Goal: Transaction & Acquisition: Purchase product/service

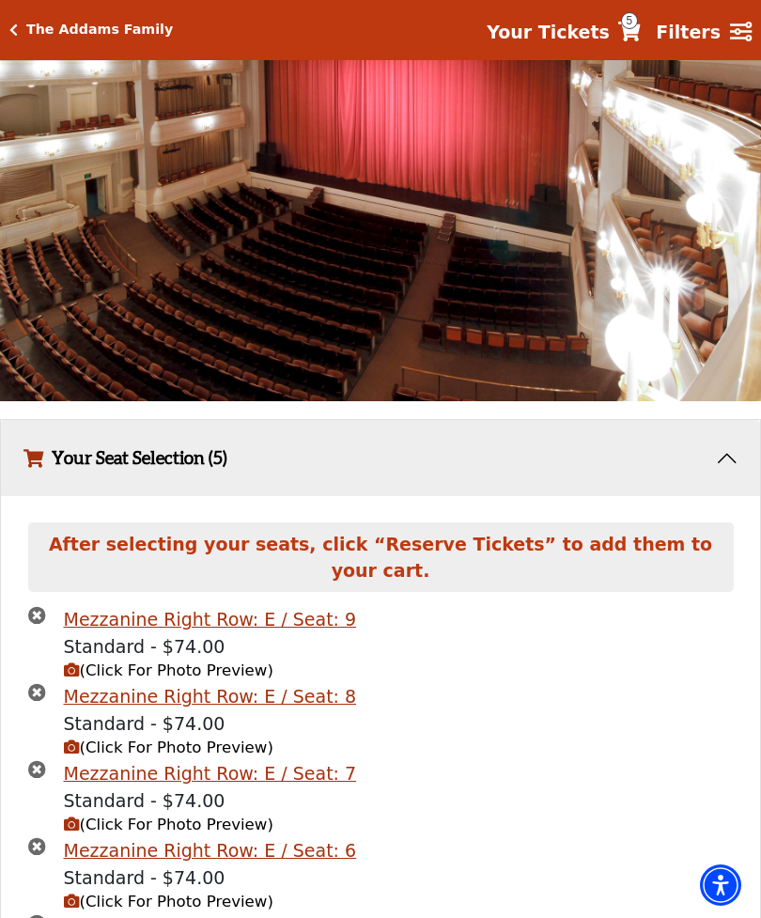
scroll to position [1306, 0]
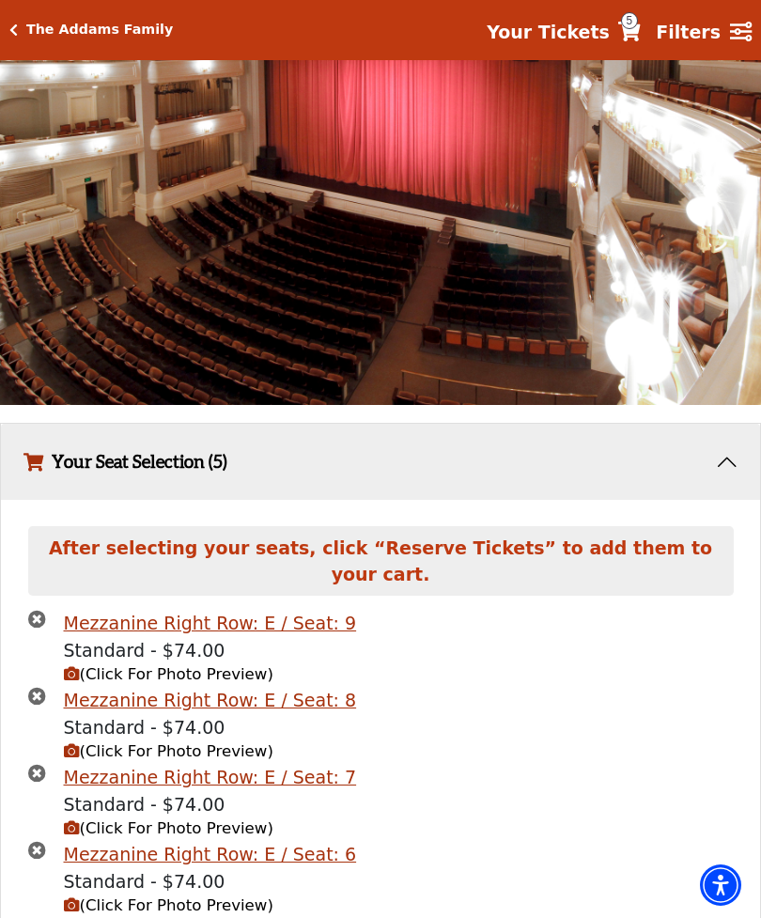
click at [138, 683] on span "(Click For Photo Preview)" at bounding box center [169, 674] width 210 height 18
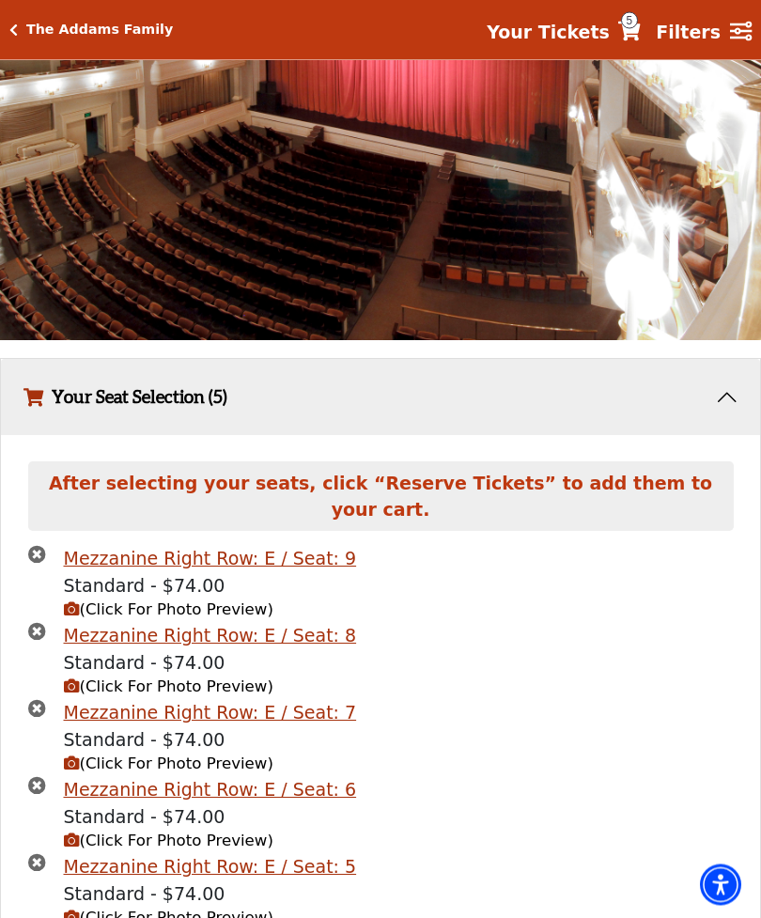
scroll to position [1371, 0]
click at [117, 772] on span "(Click For Photo Preview)" at bounding box center [169, 764] width 210 height 18
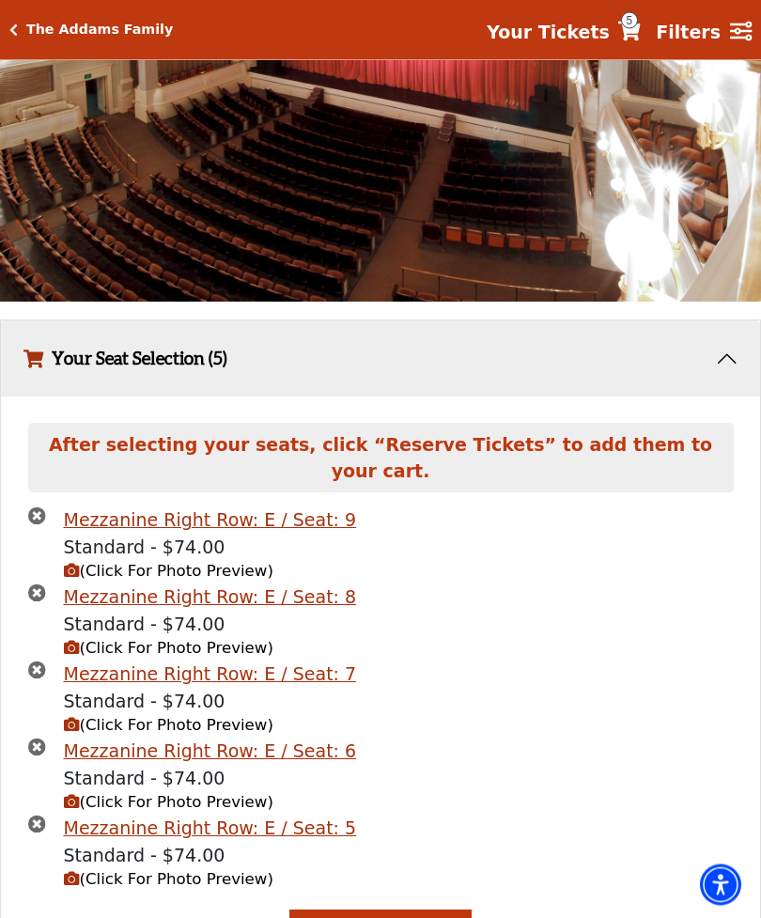
scroll to position [1529, 0]
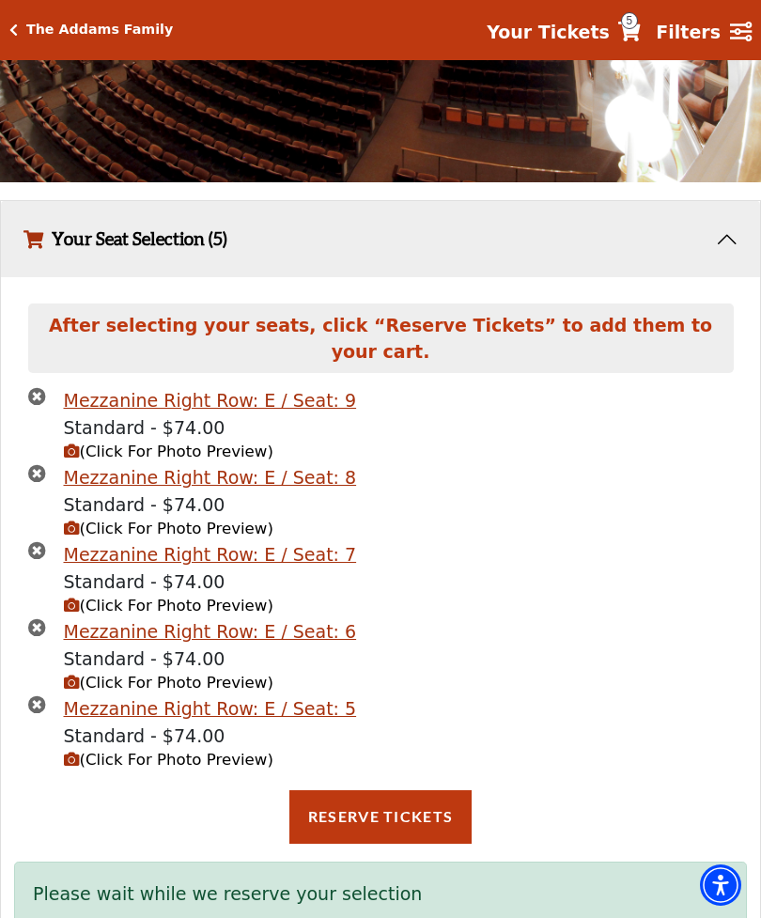
click at [388, 828] on button "Reserve Tickets" at bounding box center [380, 816] width 182 height 53
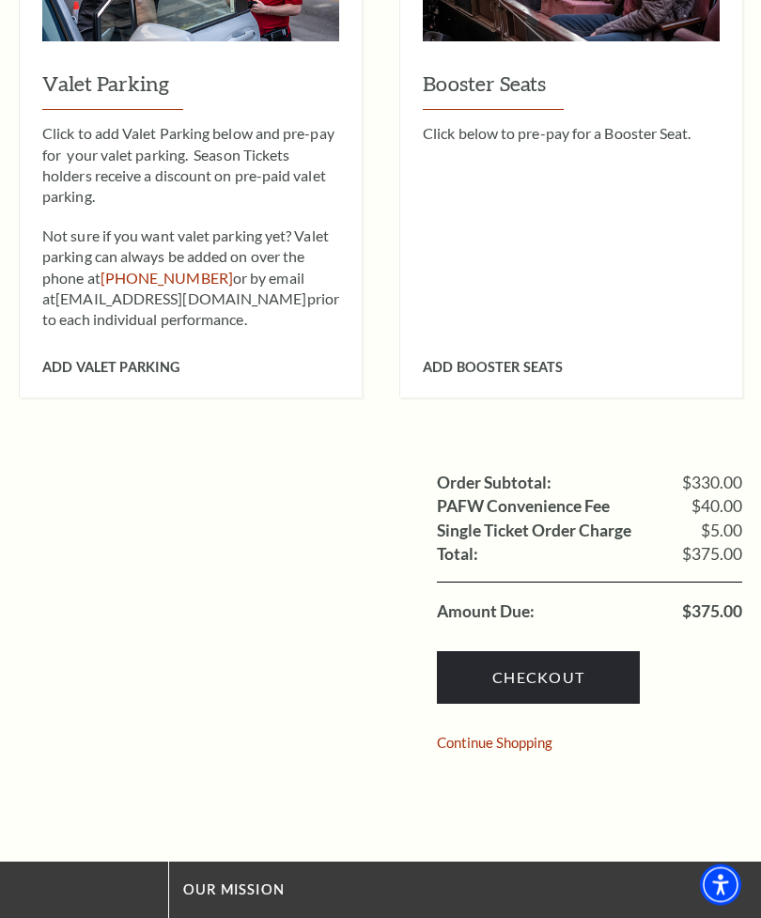
scroll to position [1210, 0]
click at [534, 651] on link "Checkout" at bounding box center [538, 677] width 203 height 53
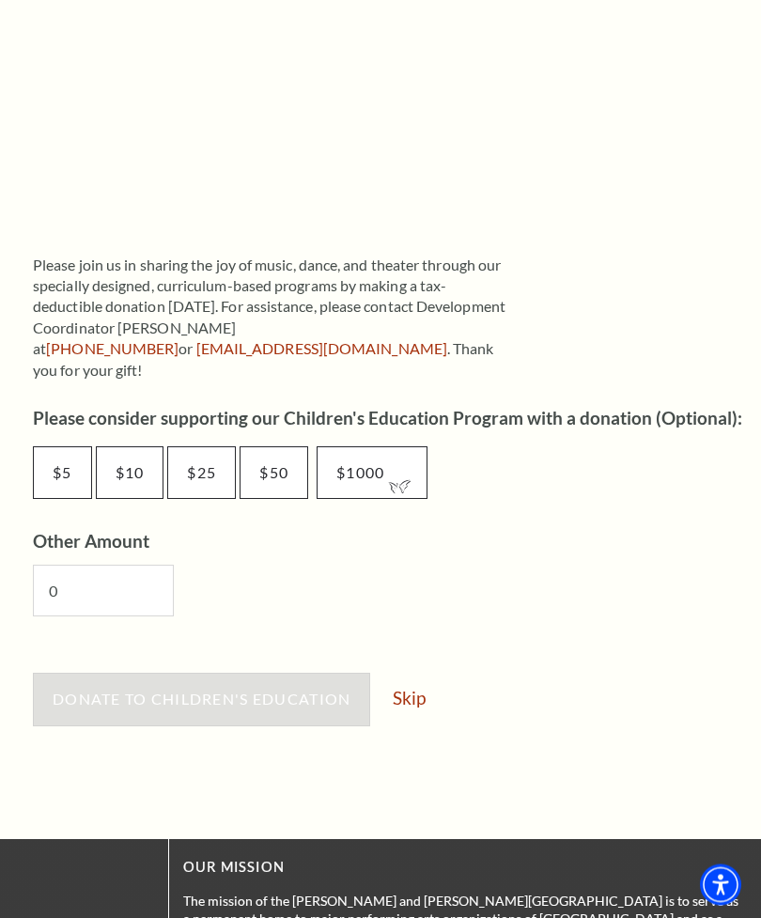
scroll to position [802, 0]
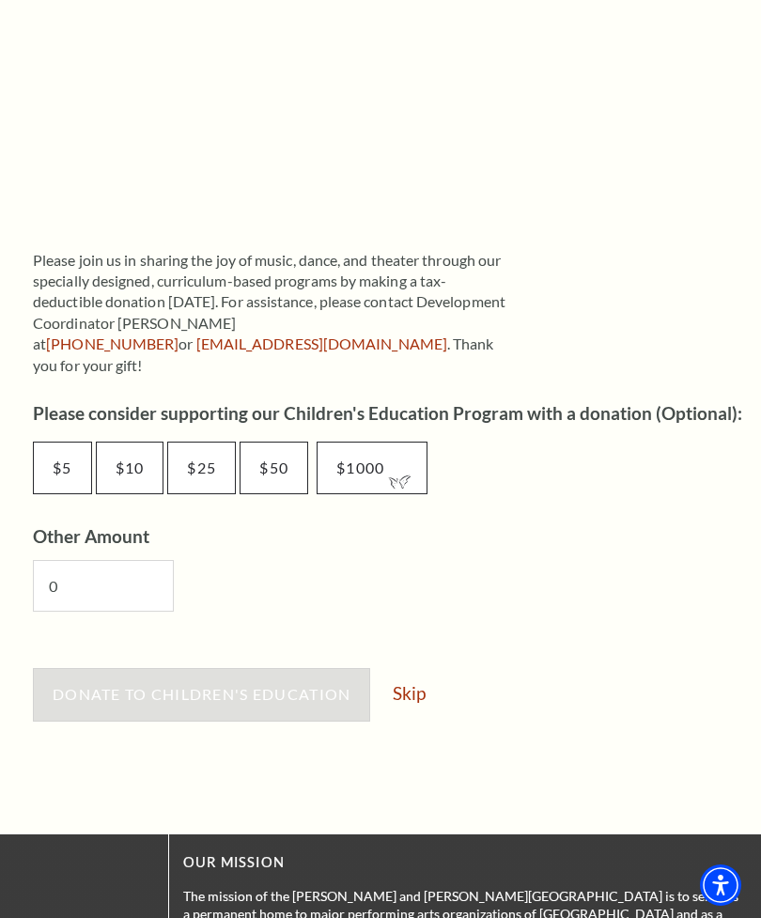
click at [418, 684] on link "Skip" at bounding box center [409, 693] width 33 height 18
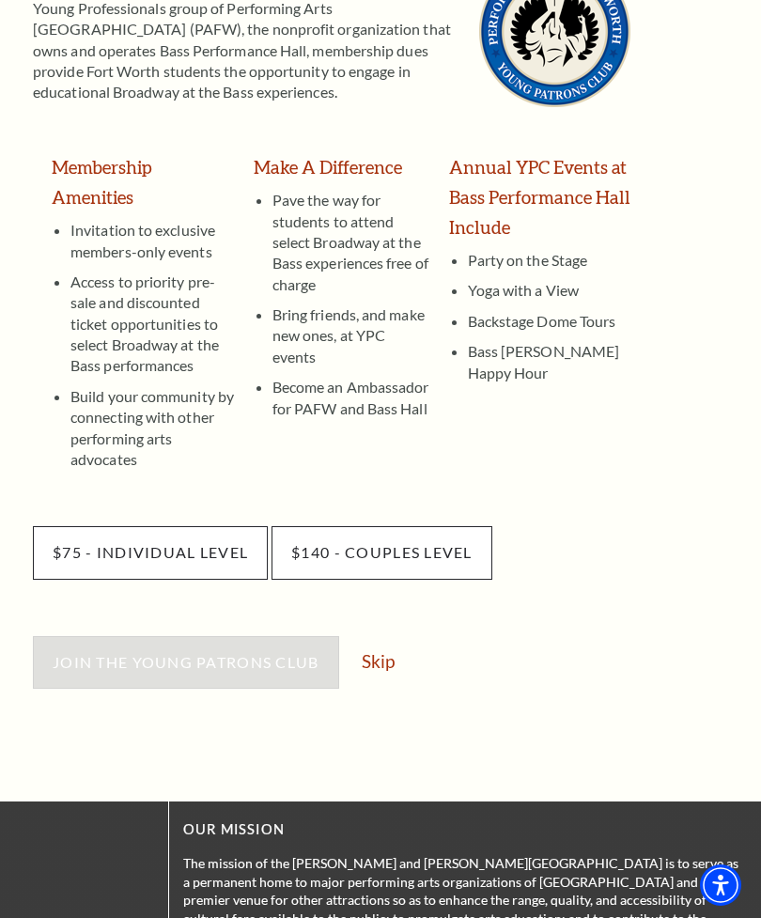
scroll to position [336, 0]
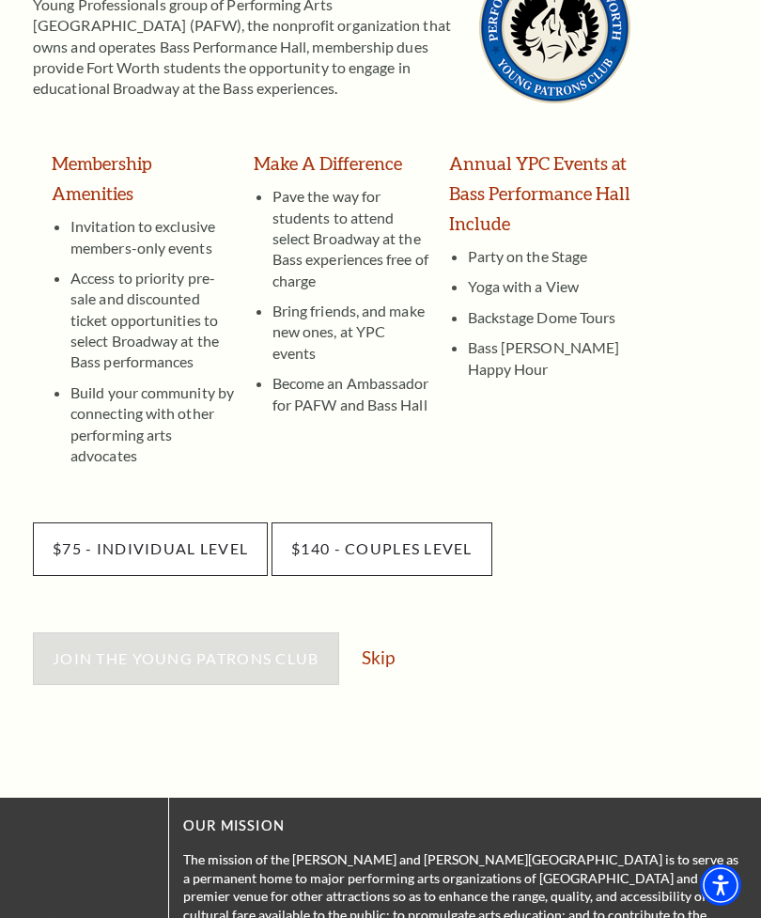
click at [372, 648] on link "Skip" at bounding box center [378, 657] width 33 height 18
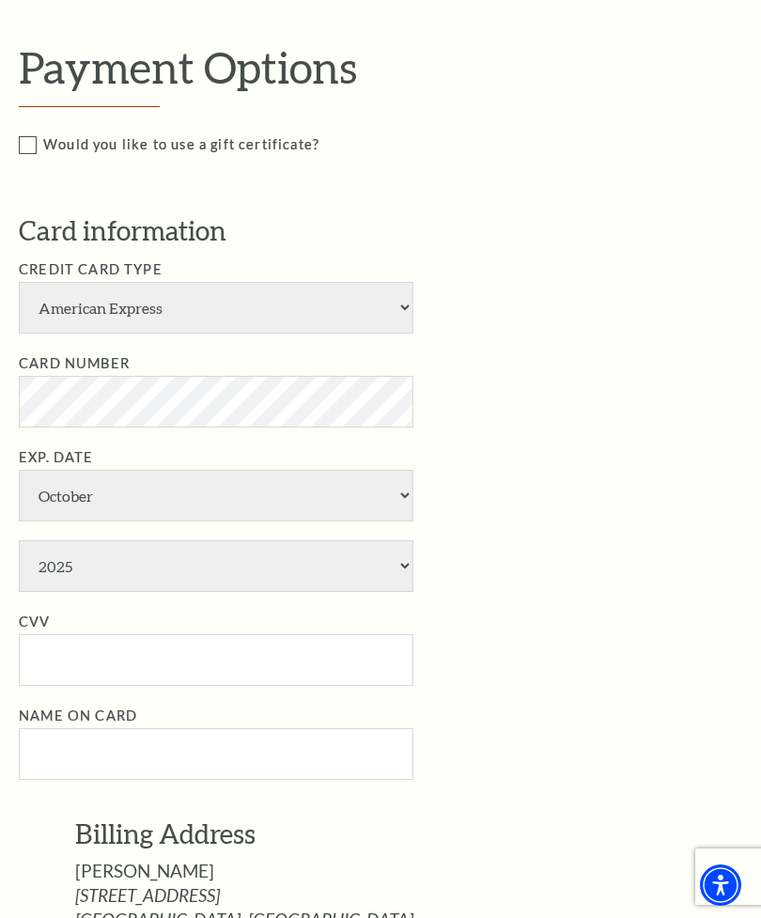
scroll to position [574, 0]
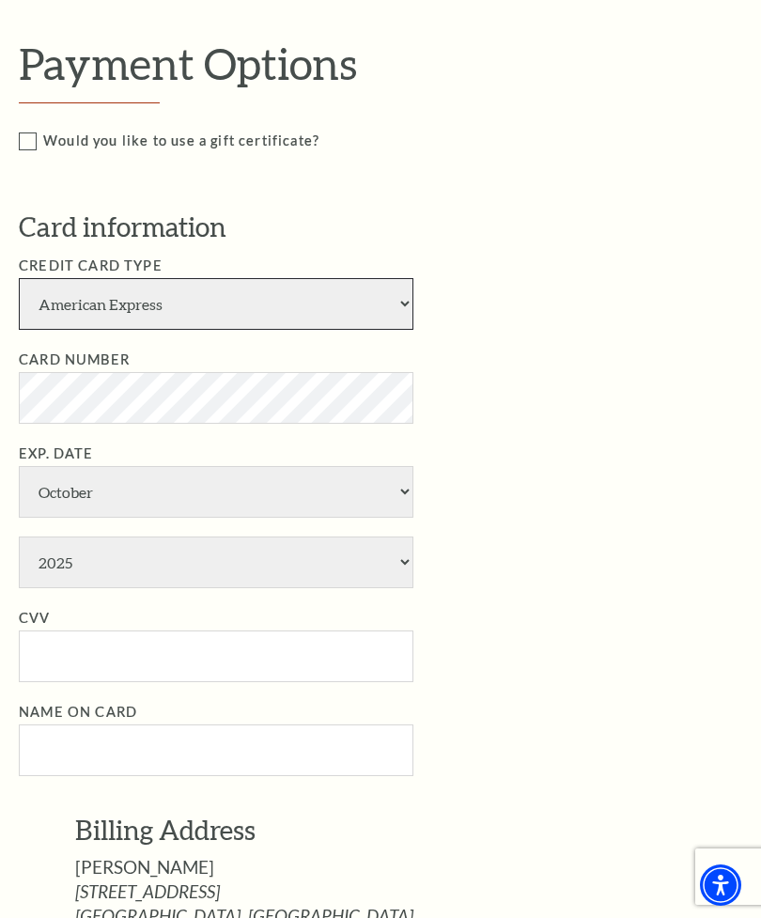
click at [65, 300] on select "American Express Visa Master Card Discover" at bounding box center [216, 304] width 395 height 52
select select "24"
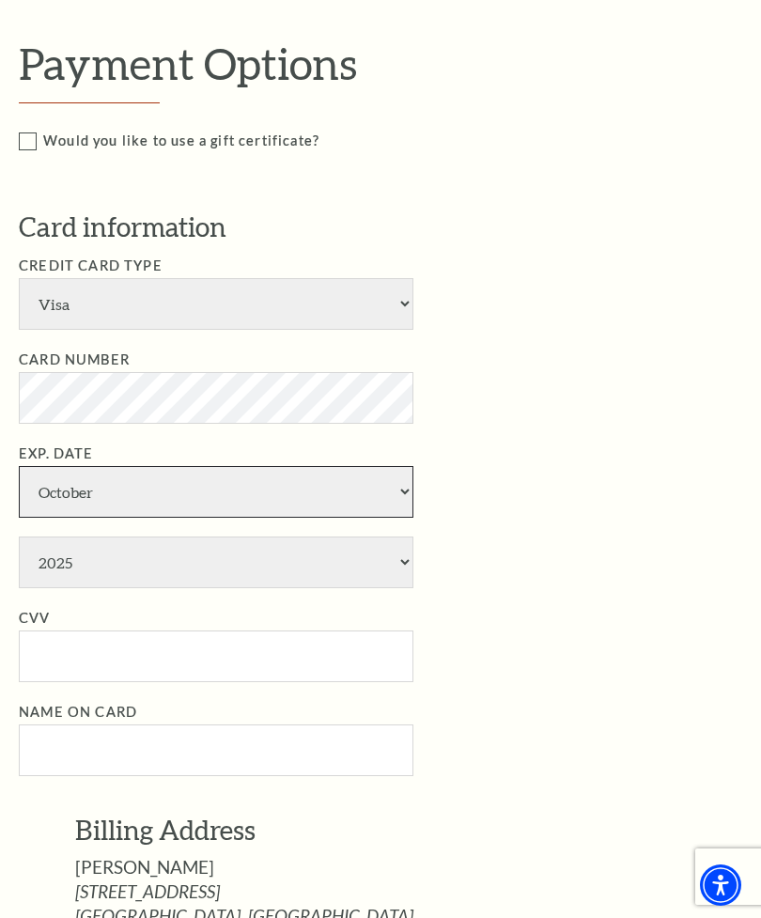
click at [56, 466] on select "January February March April May June July August September October November De…" at bounding box center [216, 492] width 395 height 52
select select "4"
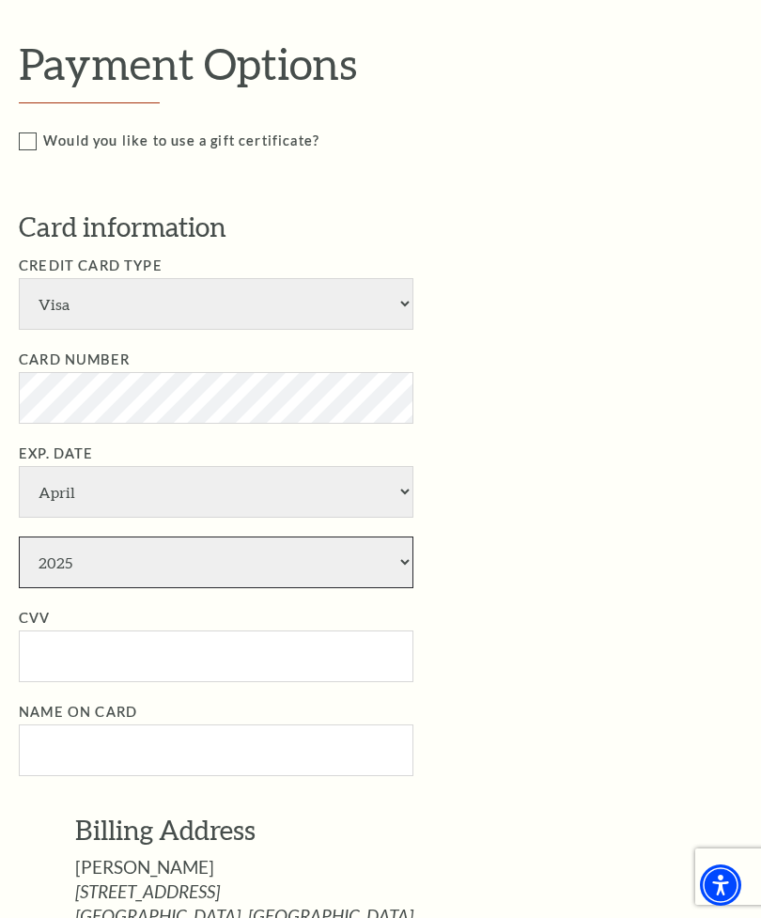
click at [60, 537] on select "2025 2026 2027 2028 2029 2030 2031 2032 2033 2034" at bounding box center [216, 563] width 395 height 52
select select "2027"
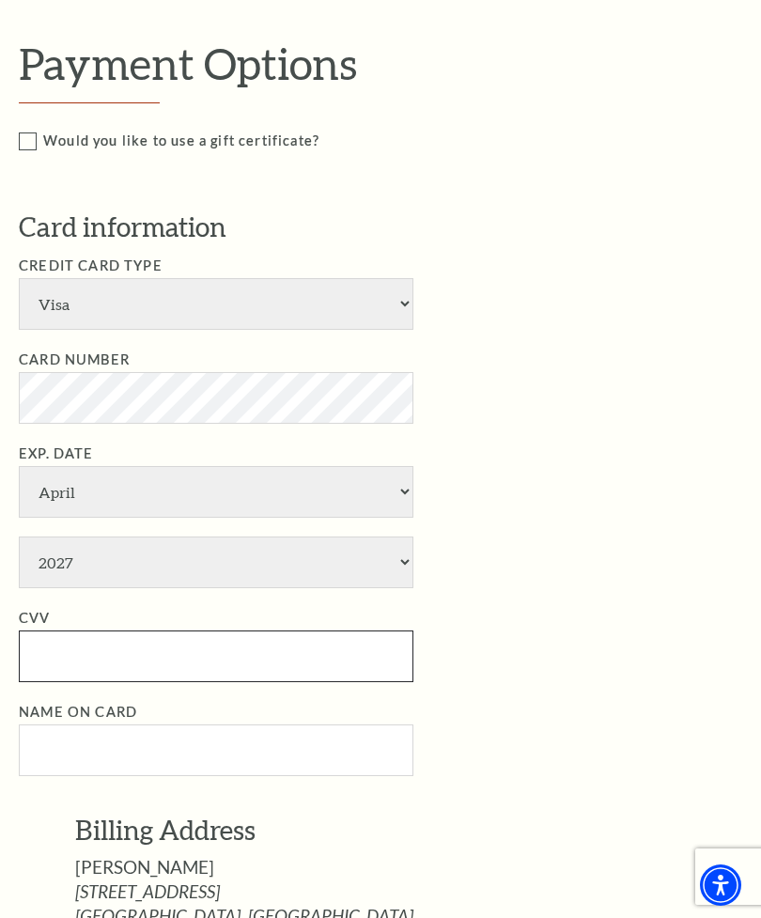
click at [62, 630] on input "CVV" at bounding box center [216, 656] width 395 height 52
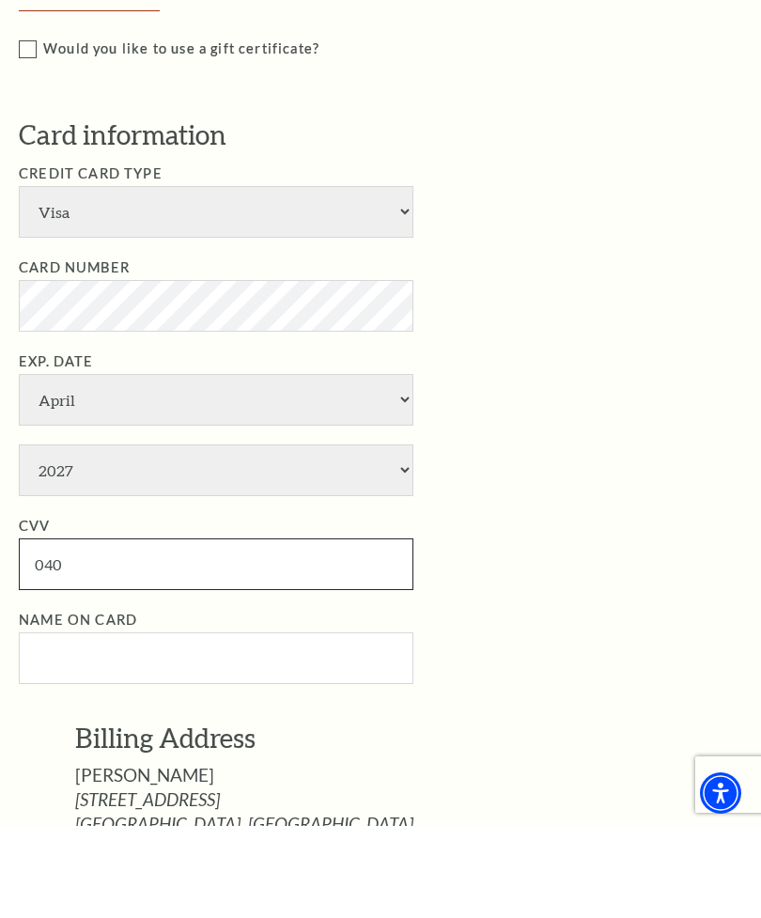
type input "040"
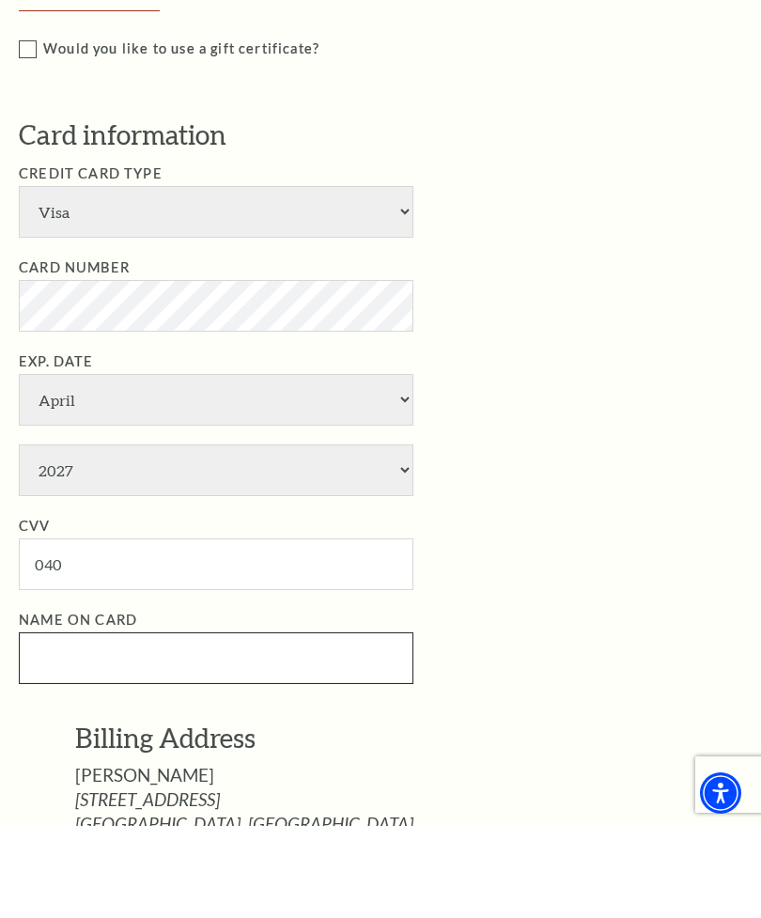
click at [86, 724] on input "Name on Card" at bounding box center [216, 750] width 395 height 52
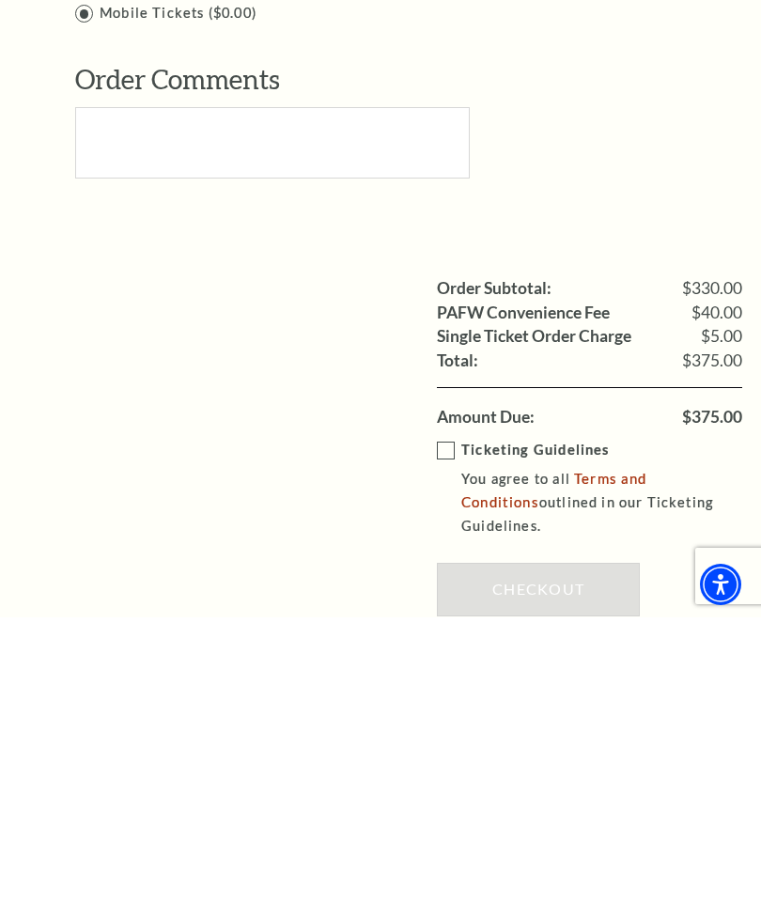
scroll to position [1409, 0]
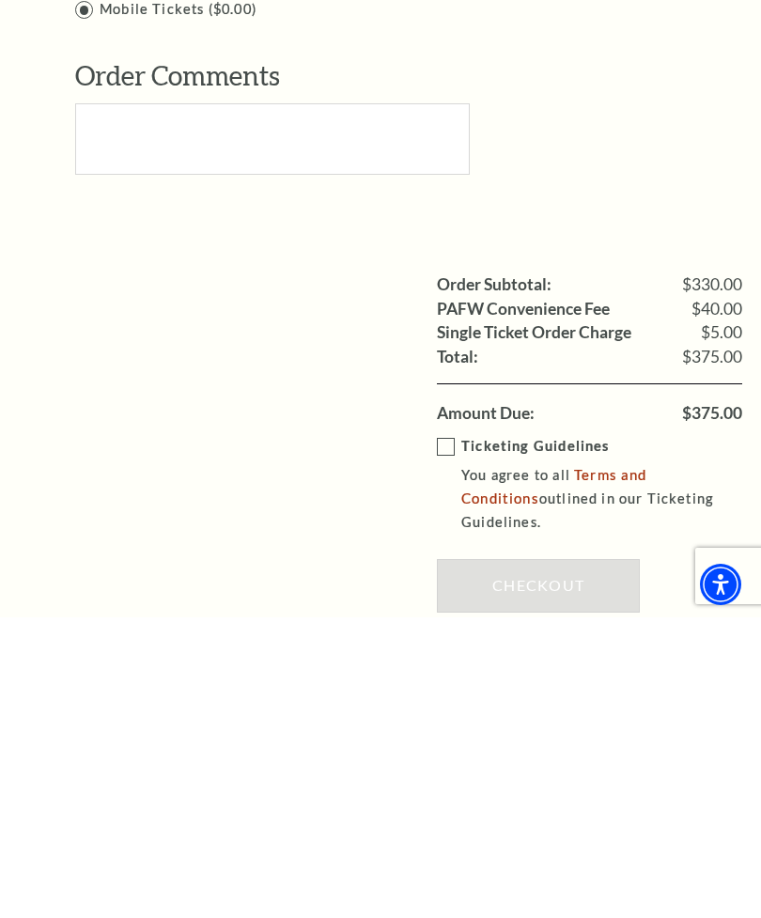
type input "Jennifer Smith"
click at [466, 739] on strong "Ticketing Guidelines" at bounding box center [535, 747] width 148 height 16
click at [0, 0] on input "Ticketing Guidelines You agree to all Terms and Conditions outlined in our Tick…" at bounding box center [0, 0] width 0 height 0
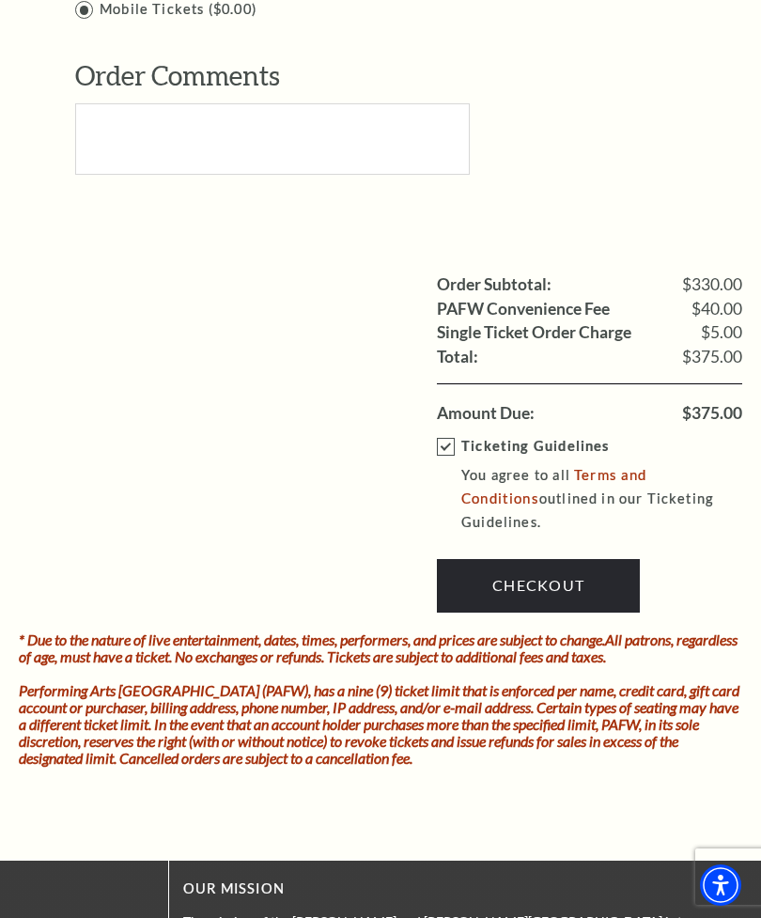
click at [550, 559] on link "Checkout" at bounding box center [538, 585] width 203 height 53
